Goal: Understand process/instructions: Learn about a topic

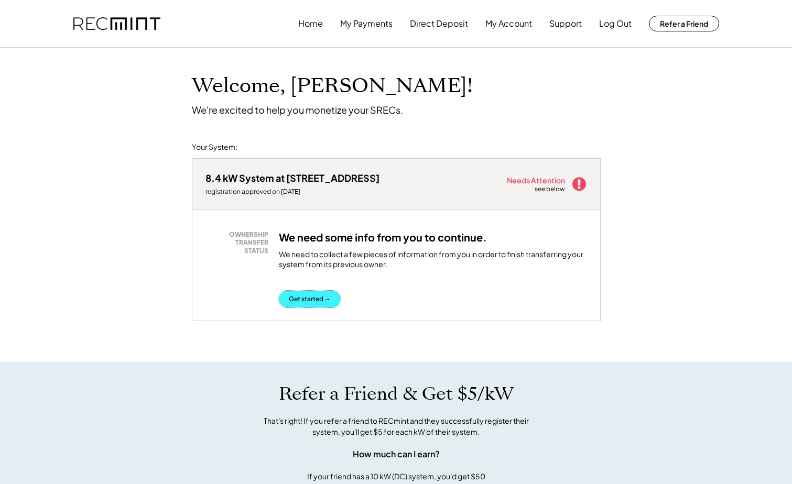
click at [323, 301] on button "Get started →" at bounding box center [310, 299] width 62 height 17
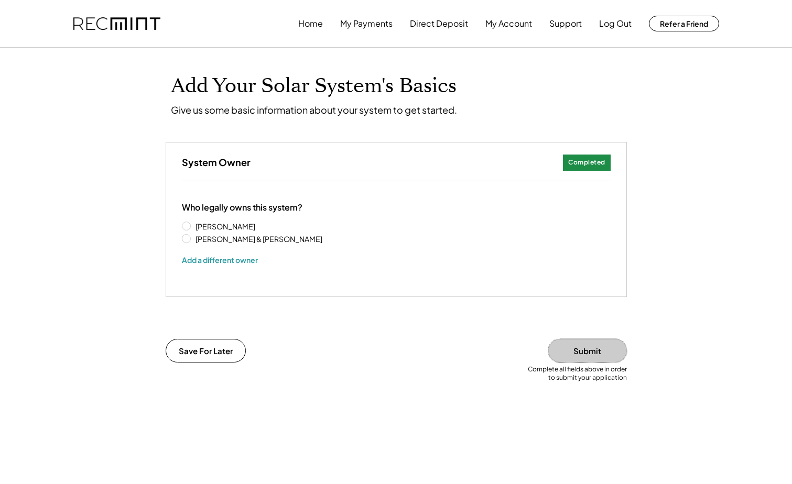
click at [606, 353] on button "Submit" at bounding box center [587, 351] width 79 height 24
click at [579, 359] on button "Submit" at bounding box center [587, 351] width 79 height 24
click at [225, 348] on button "Save For Later" at bounding box center [206, 351] width 80 height 24
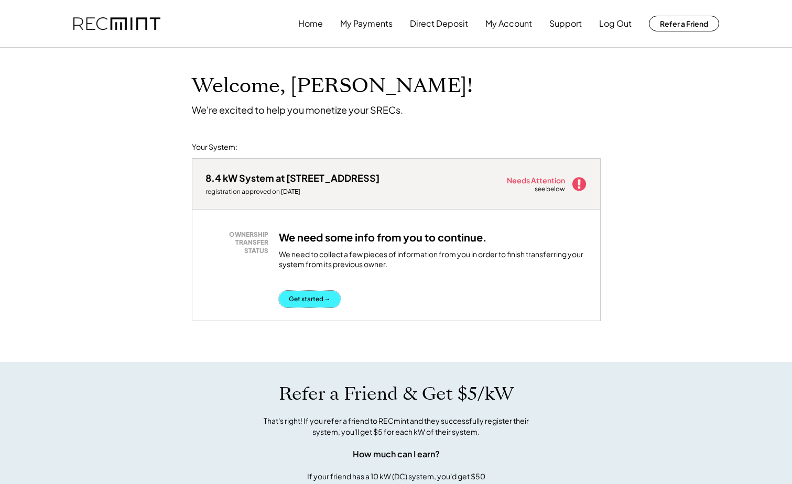
click at [332, 300] on button "Get started →" at bounding box center [310, 299] width 62 height 17
